Goal: Task Accomplishment & Management: Manage account settings

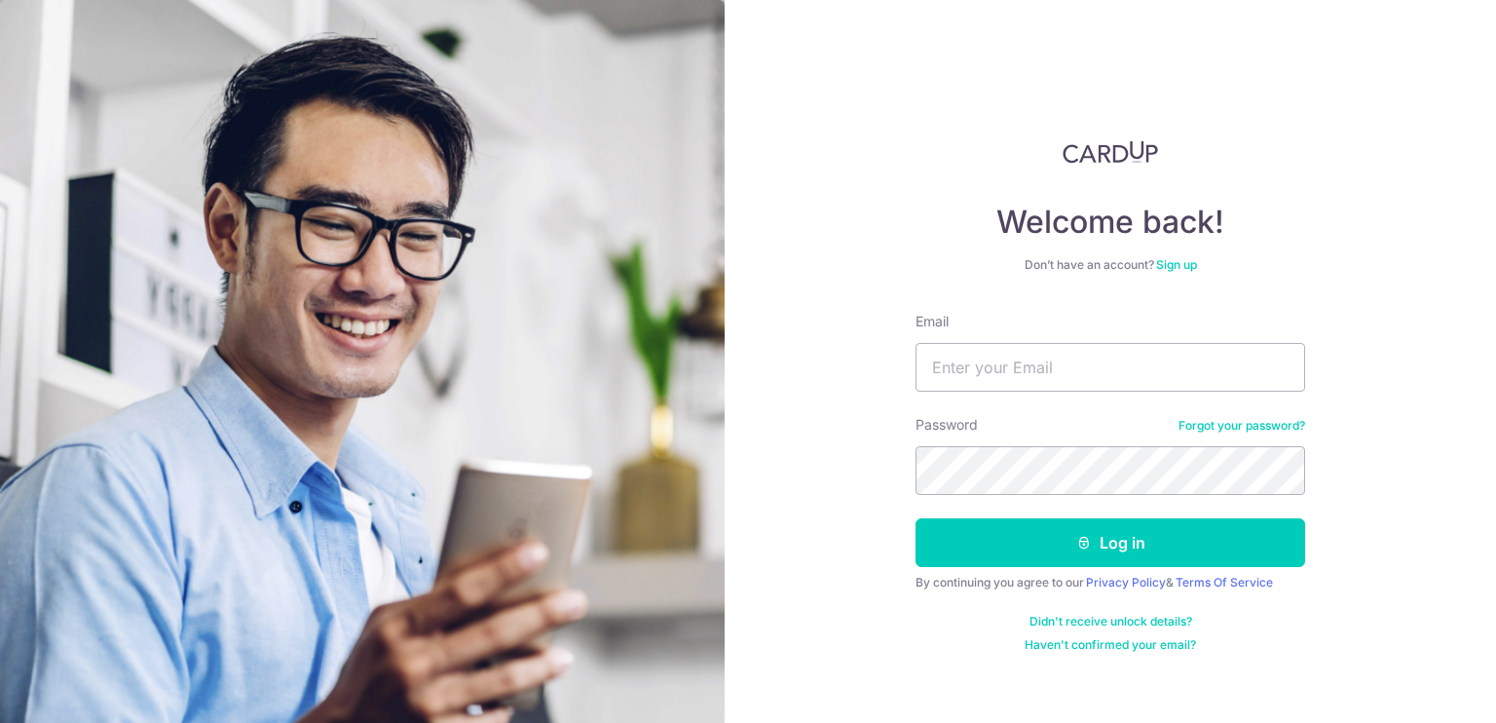
click at [0, 722] on nordpass-portal at bounding box center [0, 723] width 0 height 0
type input "[PERSON_NAME][EMAIL_ADDRESS][DOMAIN_NAME]"
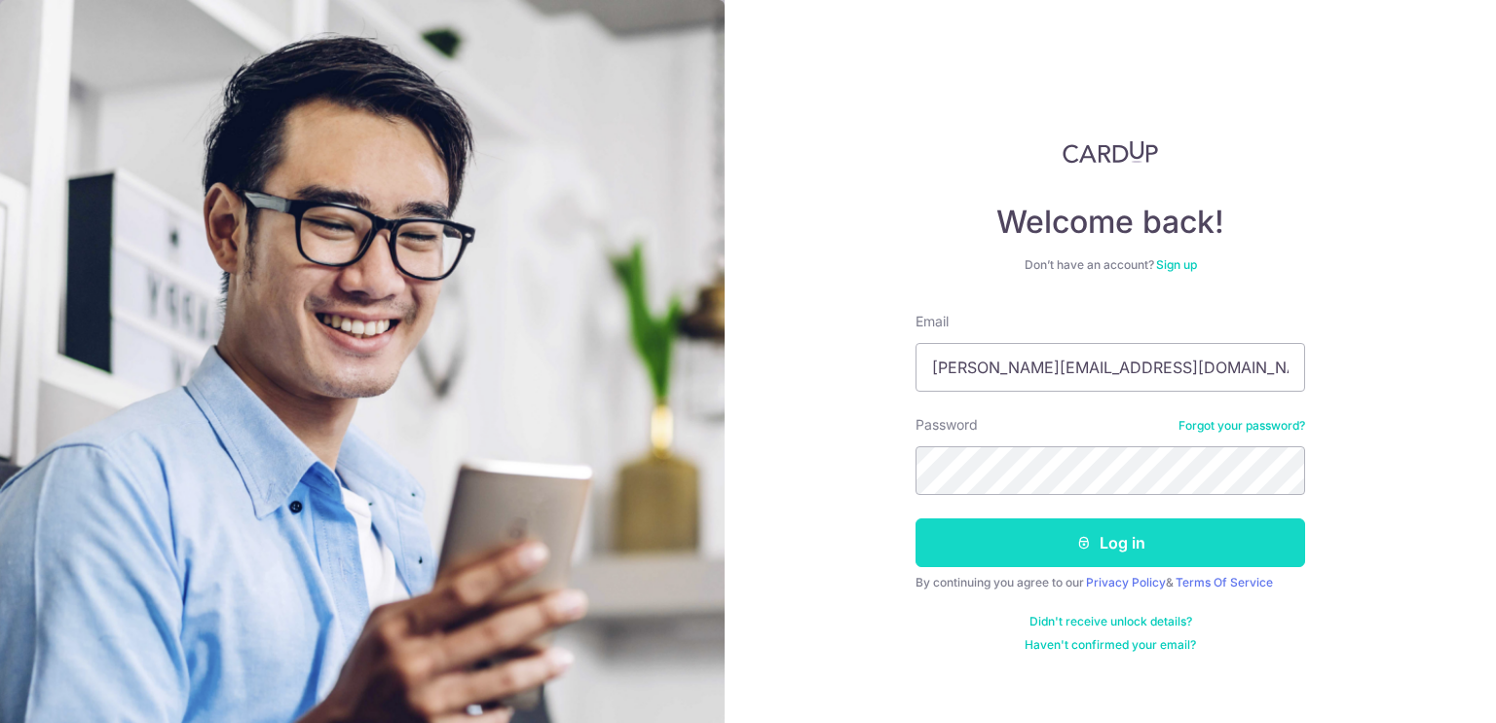
click at [1190, 544] on button "Log in" at bounding box center [1111, 542] width 390 height 49
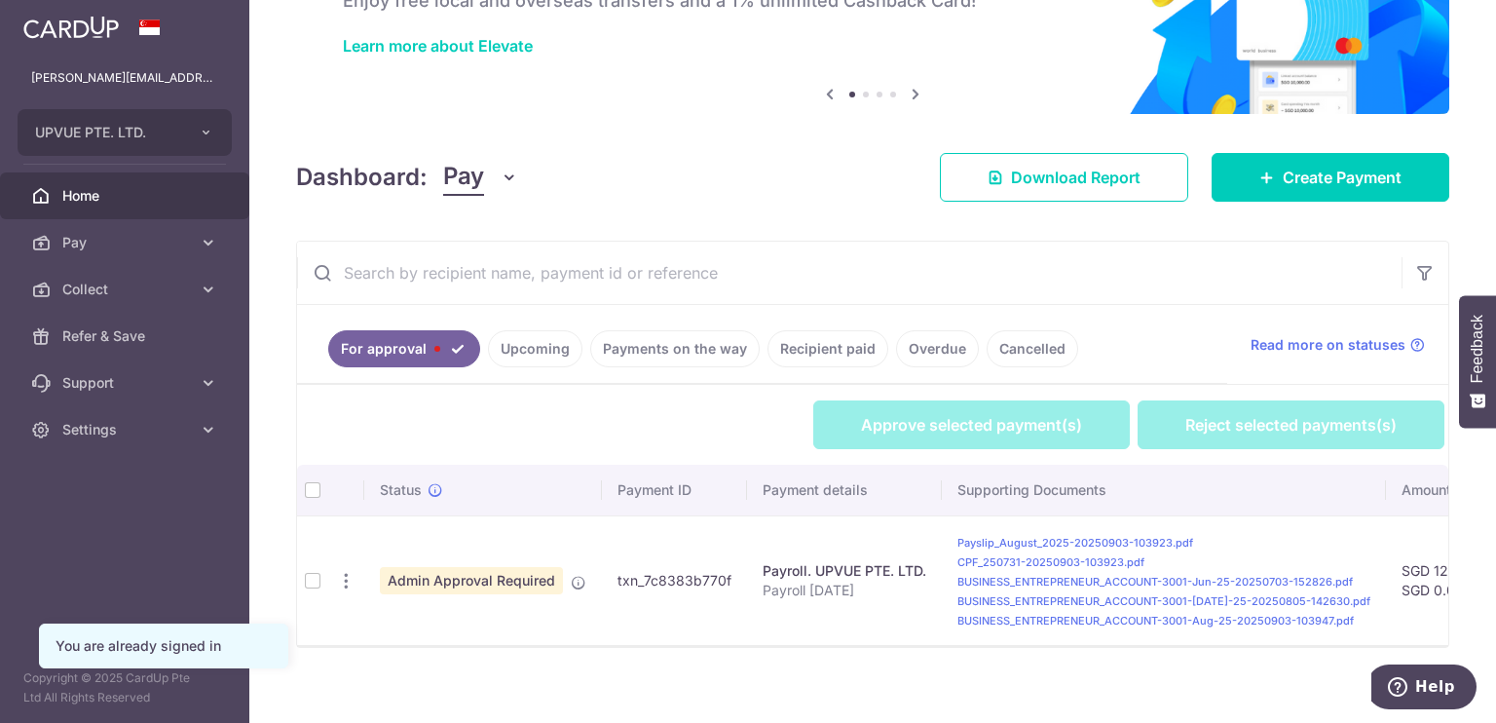
click at [316, 581] on td at bounding box center [312, 580] width 31 height 130
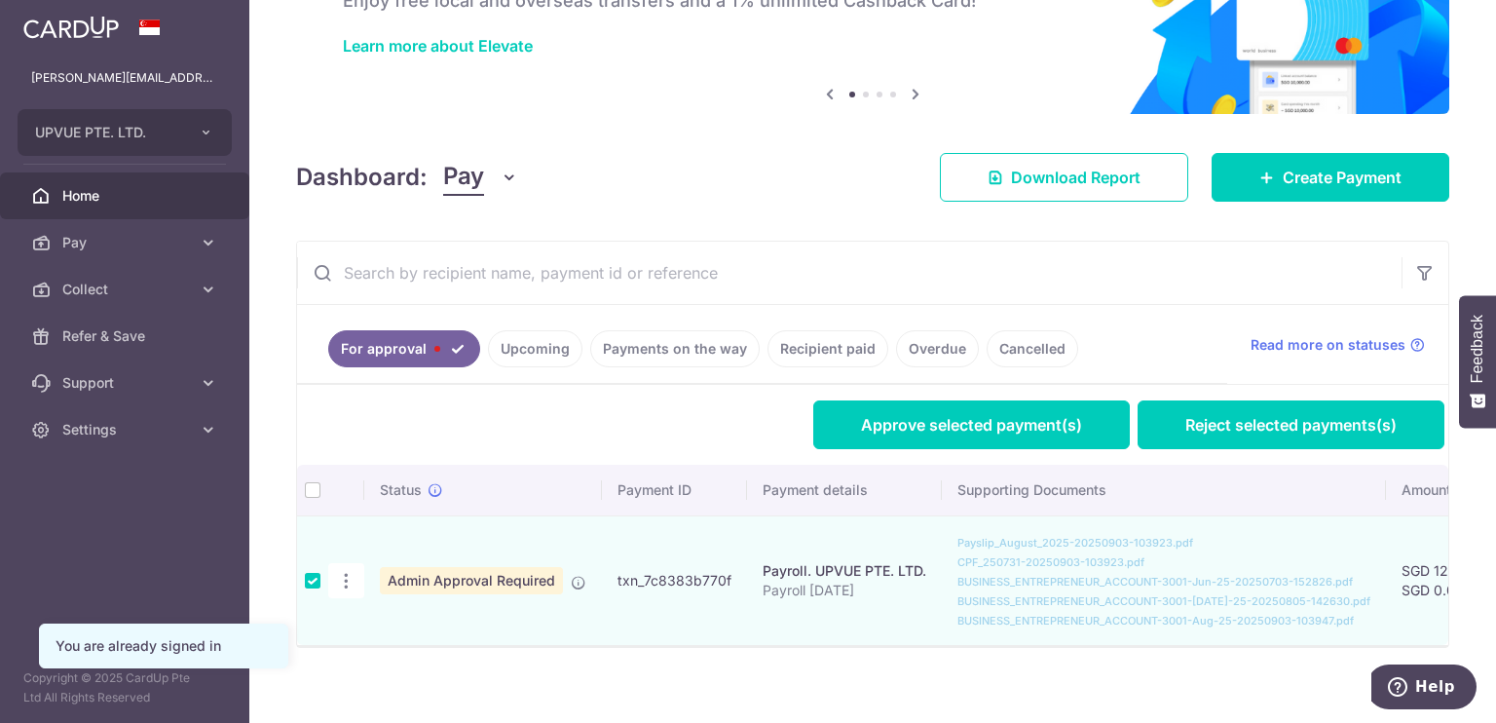
click at [418, 347] on link "For approval" at bounding box center [404, 348] width 152 height 37
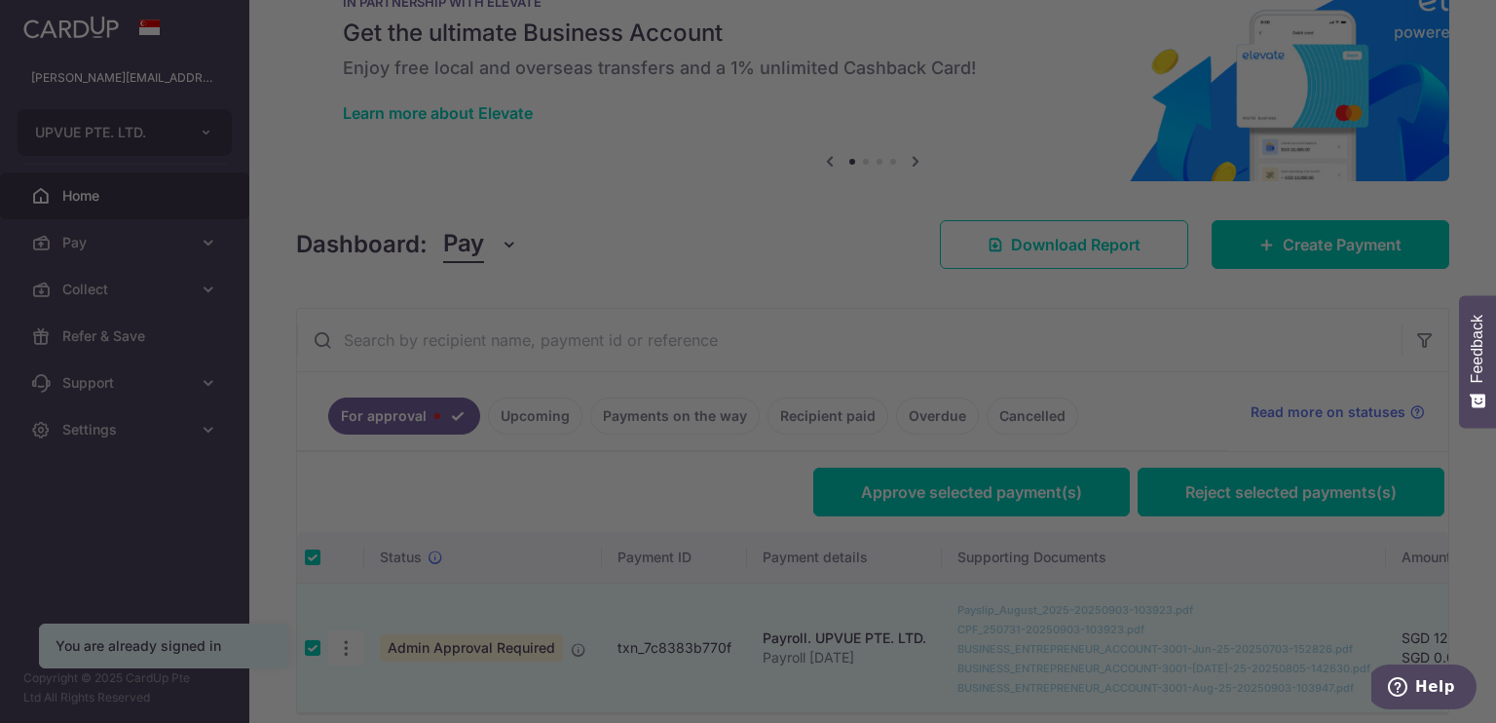
scroll to position [135, 0]
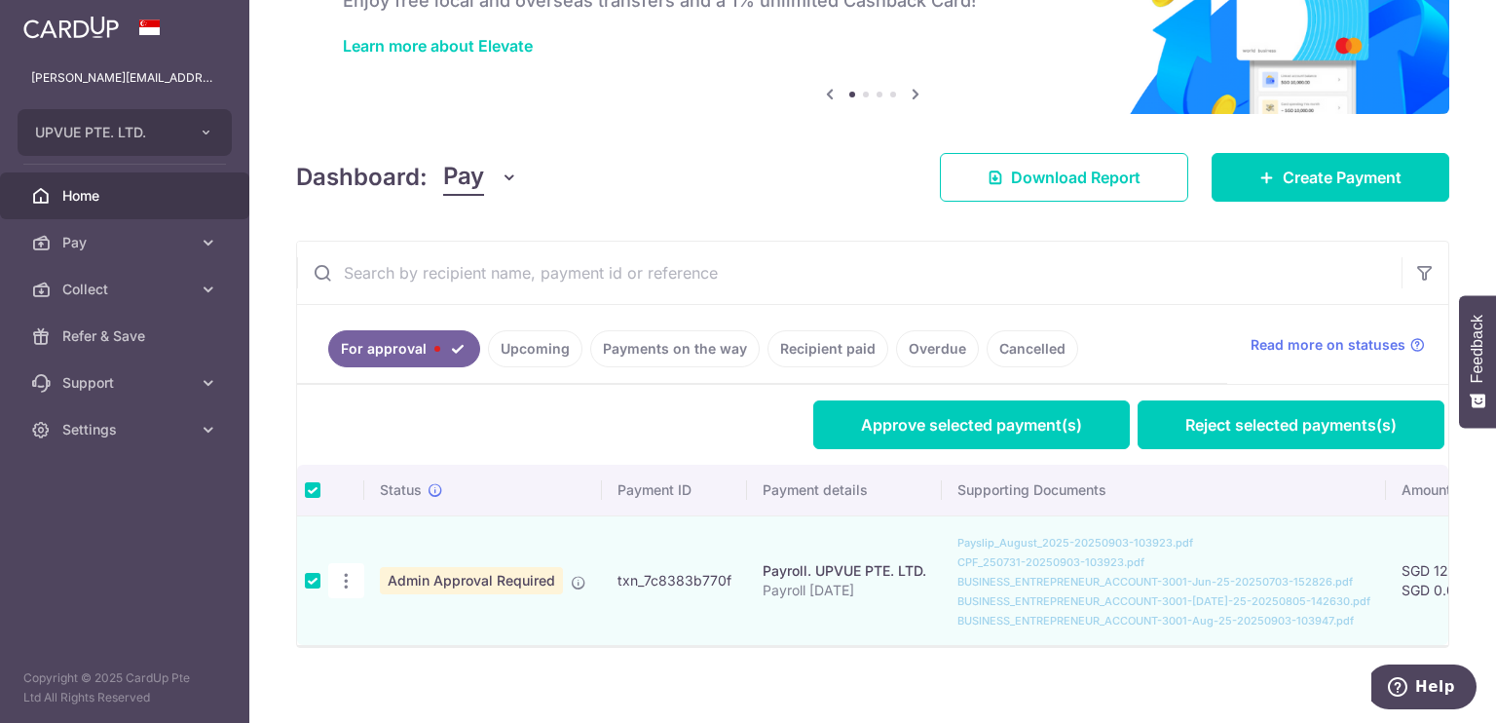
click at [527, 578] on span "Admin Approval Required" at bounding box center [471, 580] width 183 height 27
click at [573, 584] on icon at bounding box center [579, 583] width 16 height 16
click at [512, 579] on span "Admin Approval Required" at bounding box center [471, 580] width 183 height 27
click at [349, 572] on icon "button" at bounding box center [346, 581] width 20 height 20
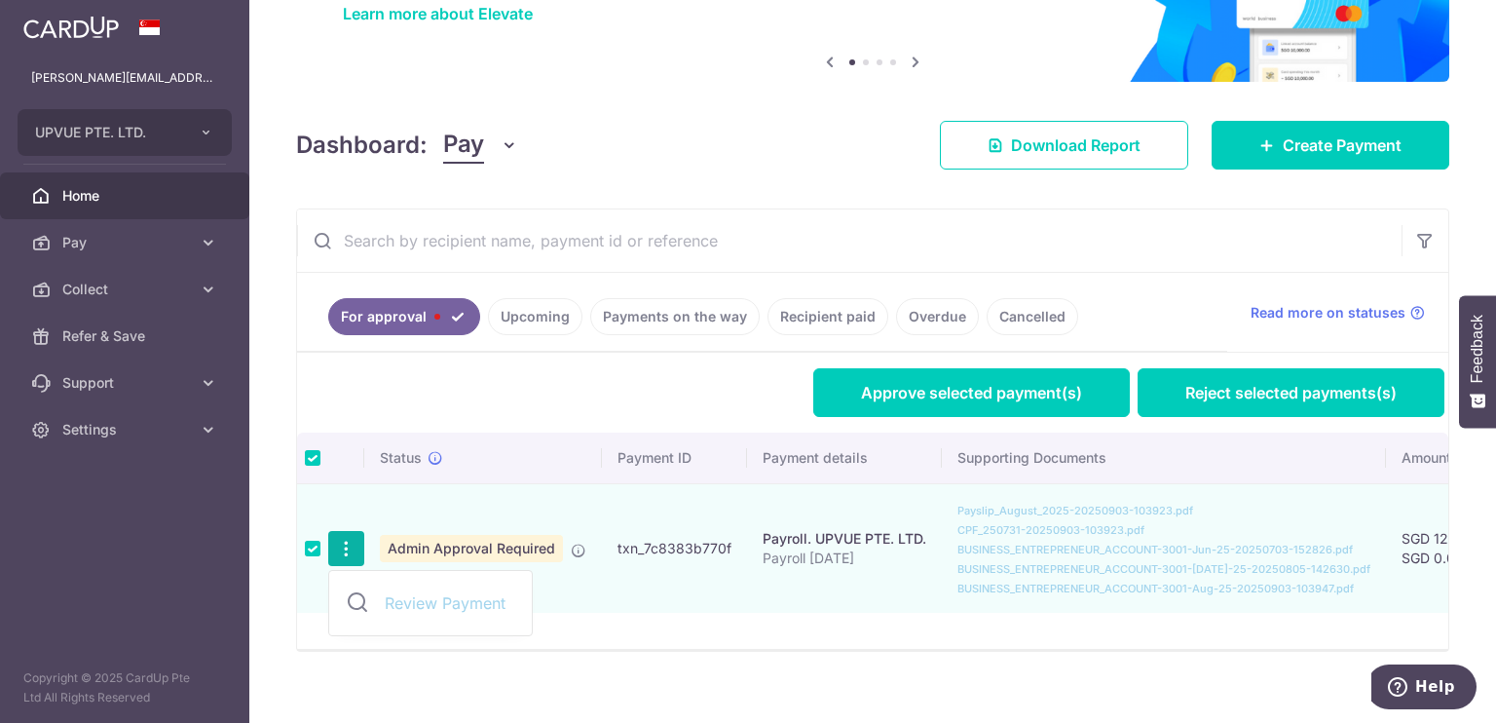
scroll to position [195, 0]
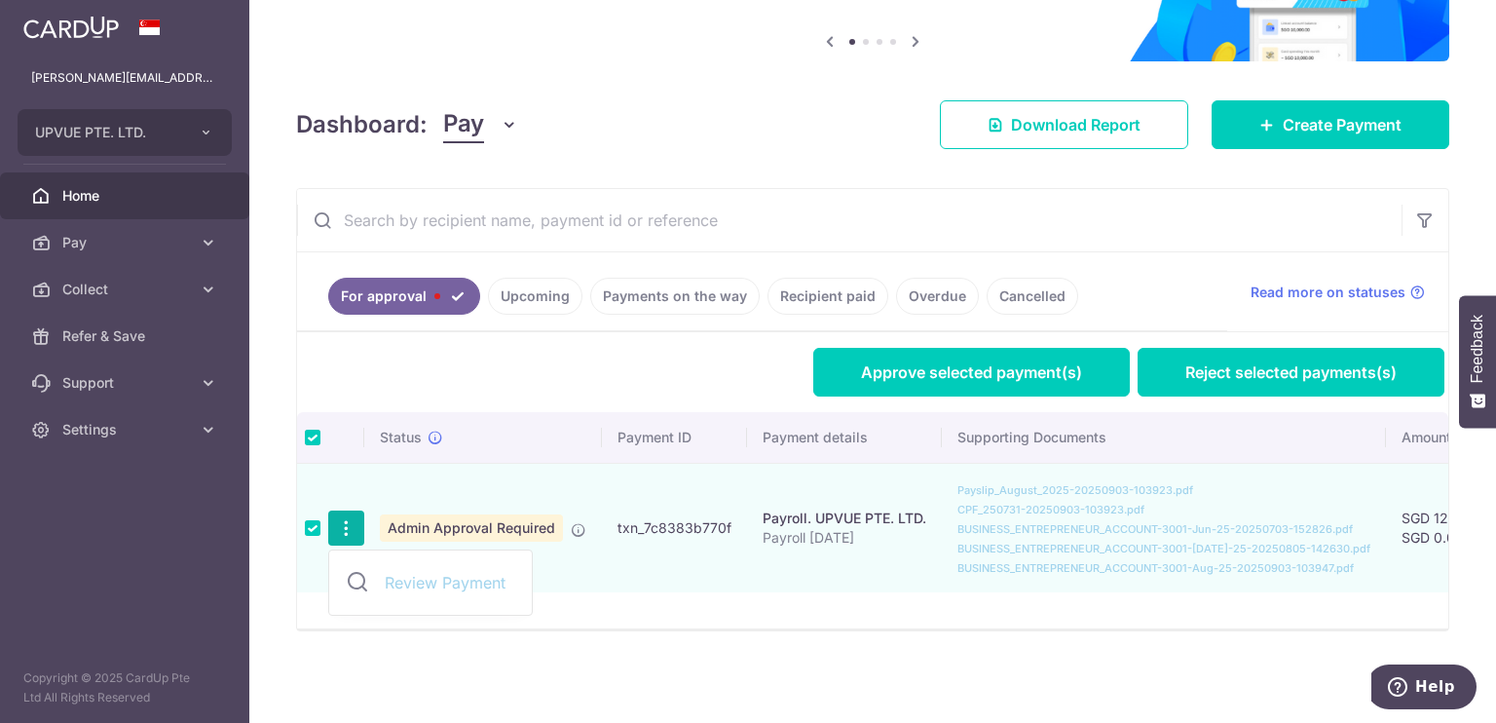
click at [460, 572] on span "Review Payment" at bounding box center [450, 582] width 131 height 23
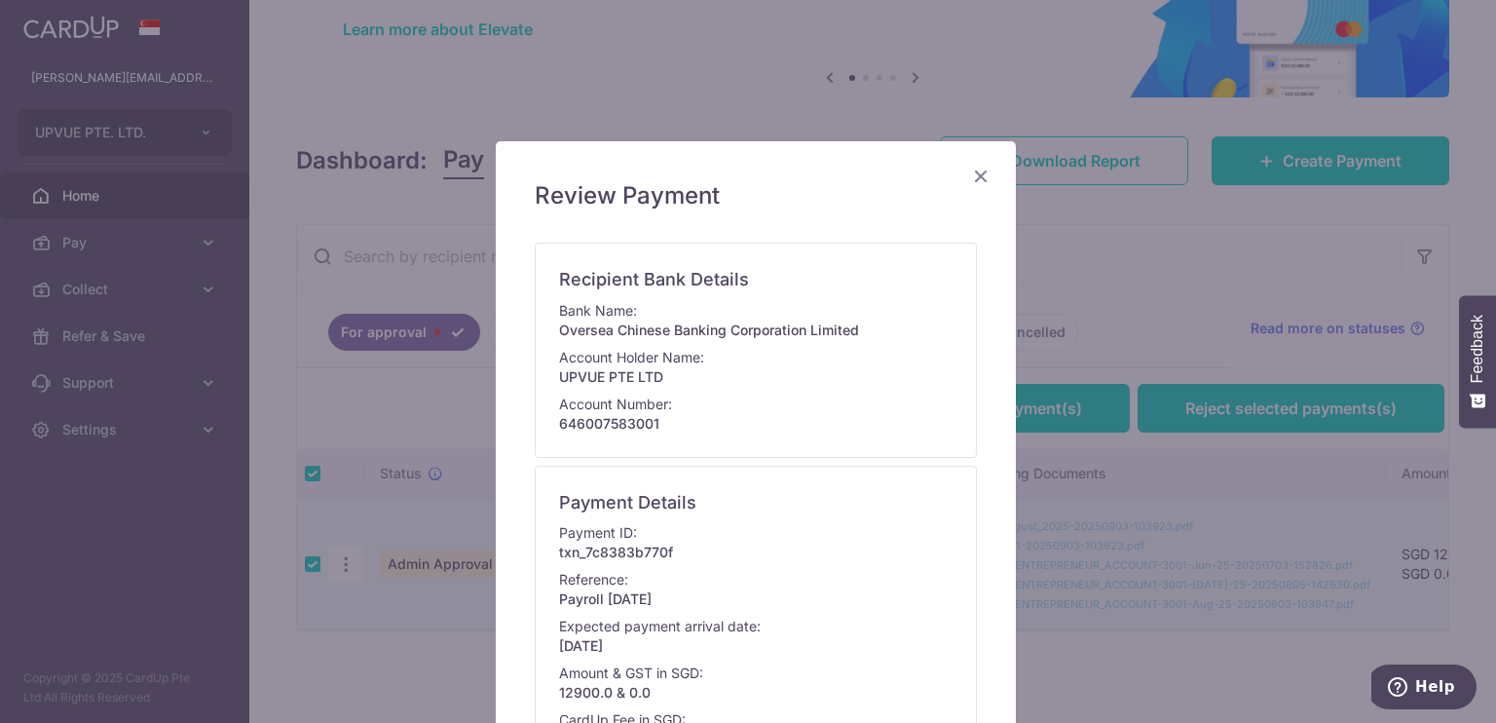
scroll to position [586, 0]
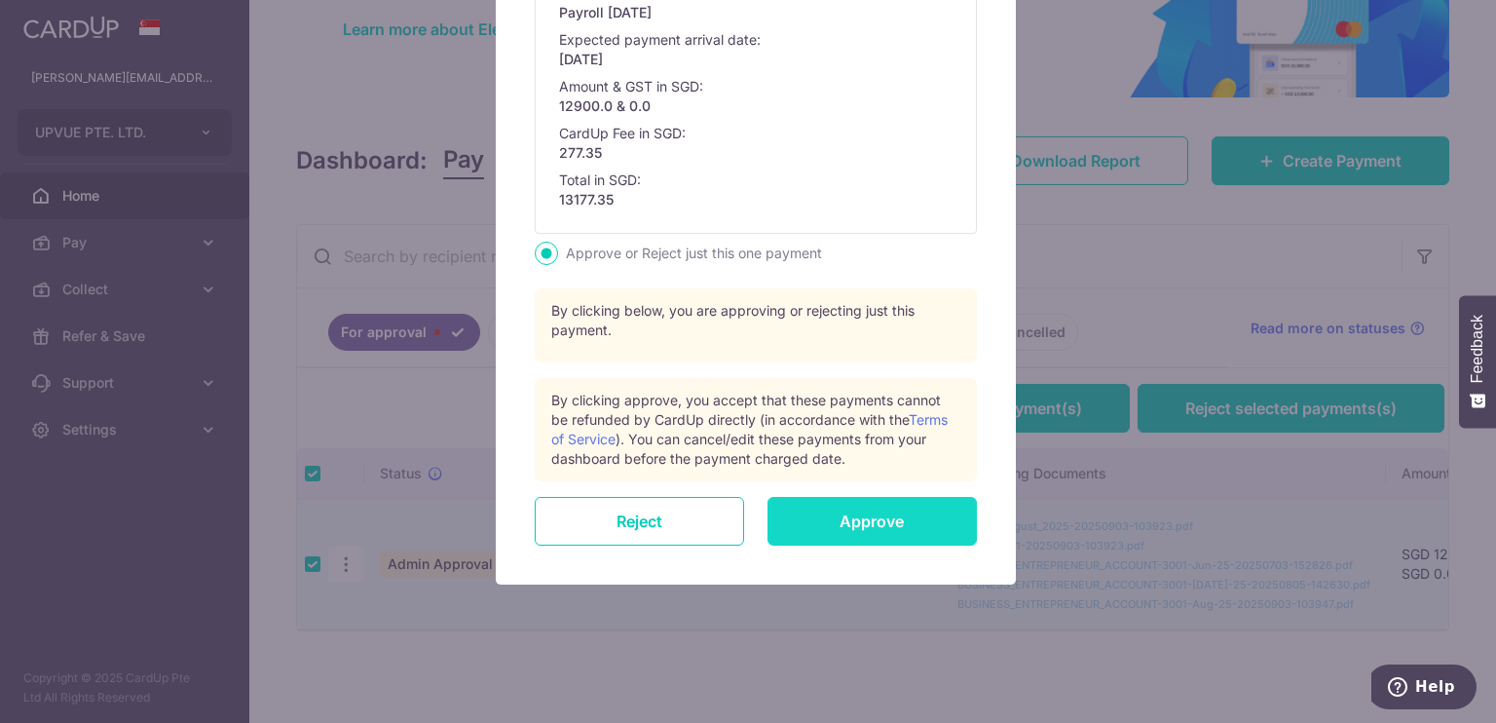
click at [884, 512] on input "Approve" at bounding box center [872, 521] width 209 height 49
